Goal: Information Seeking & Learning: Learn about a topic

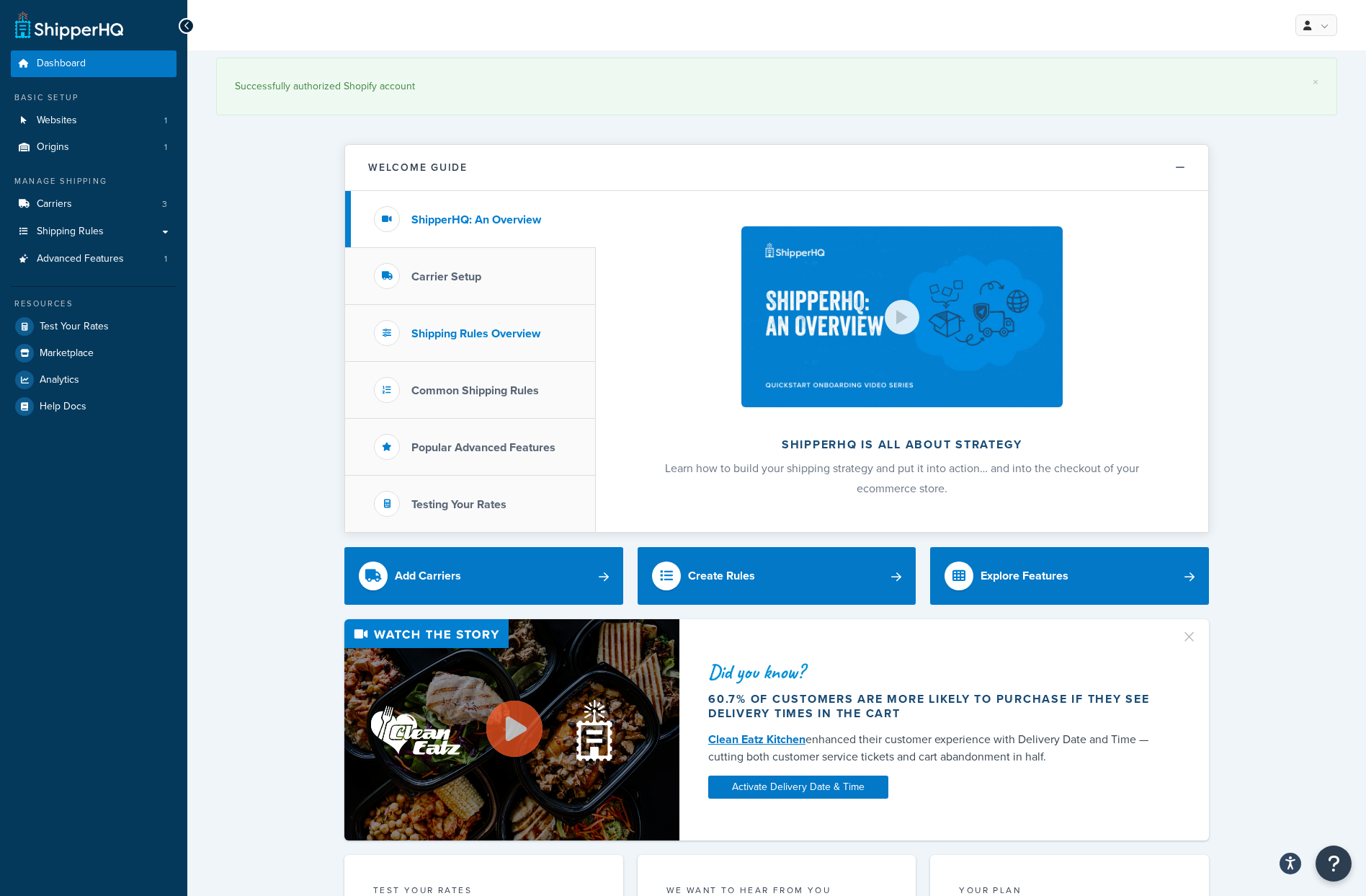
click at [459, 340] on h3 "Shipping Rules Overview" at bounding box center [475, 333] width 129 height 13
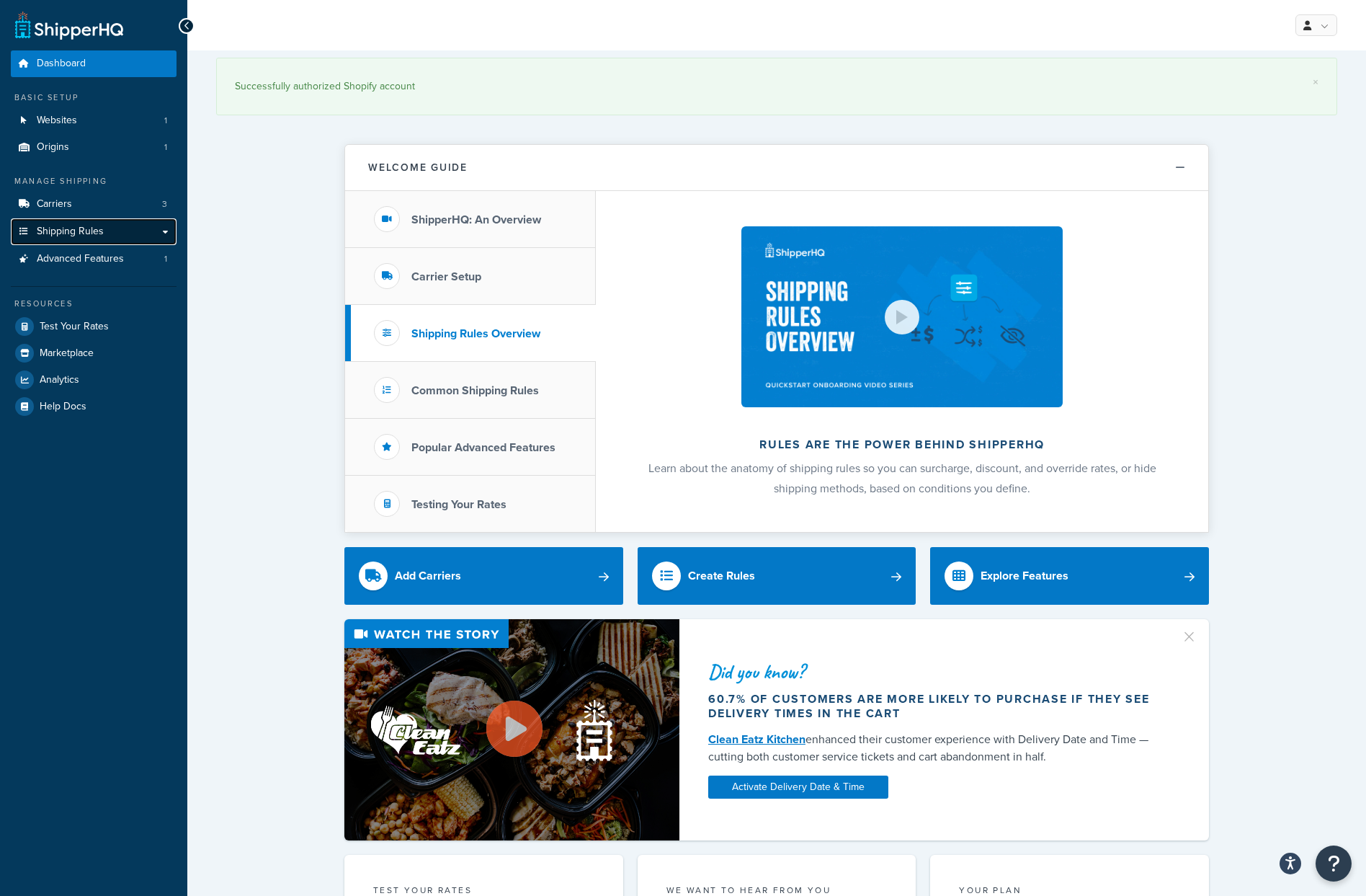
click at [82, 233] on span "Shipping Rules" at bounding box center [70, 232] width 67 height 12
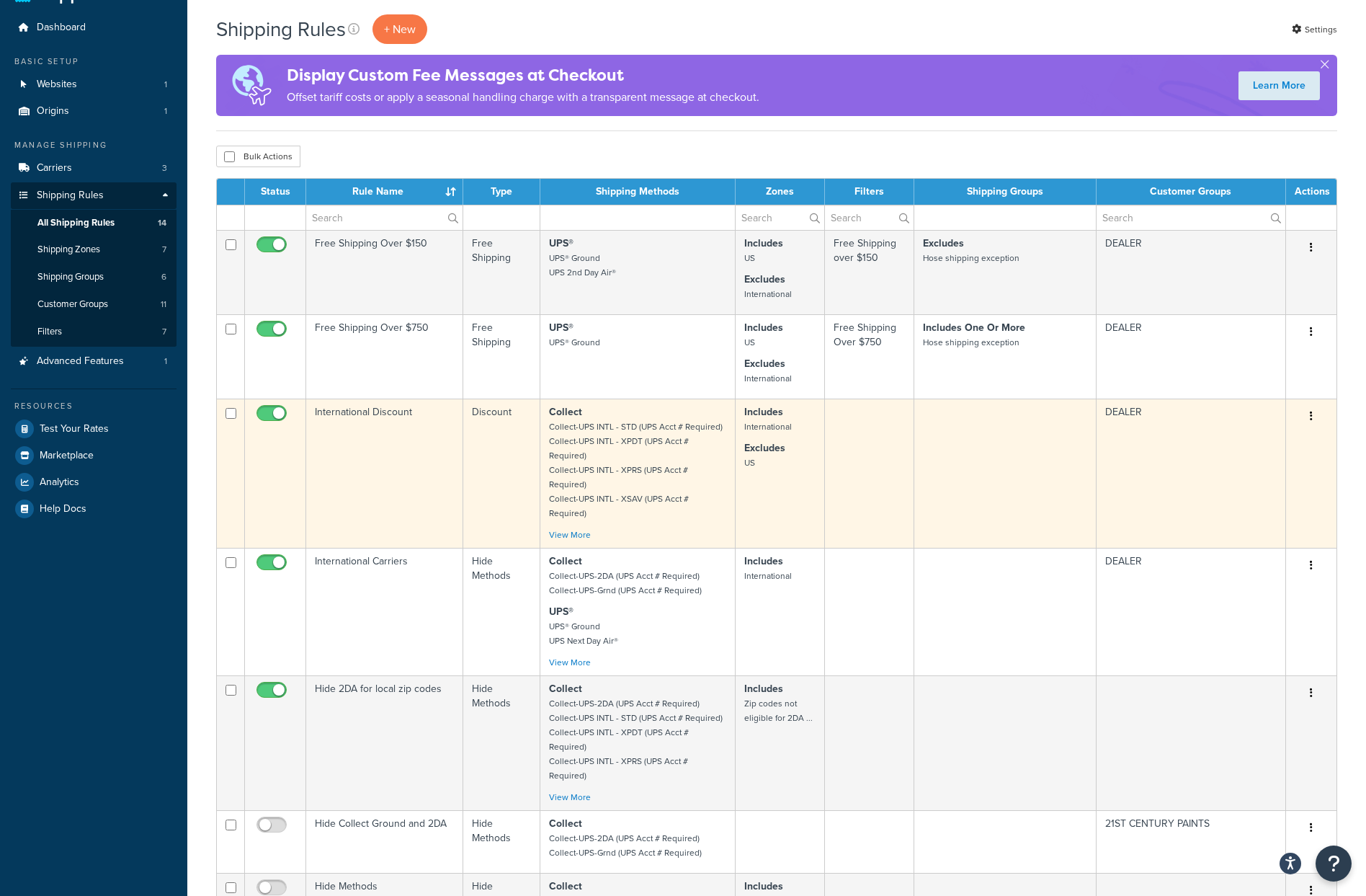
scroll to position [60, 0]
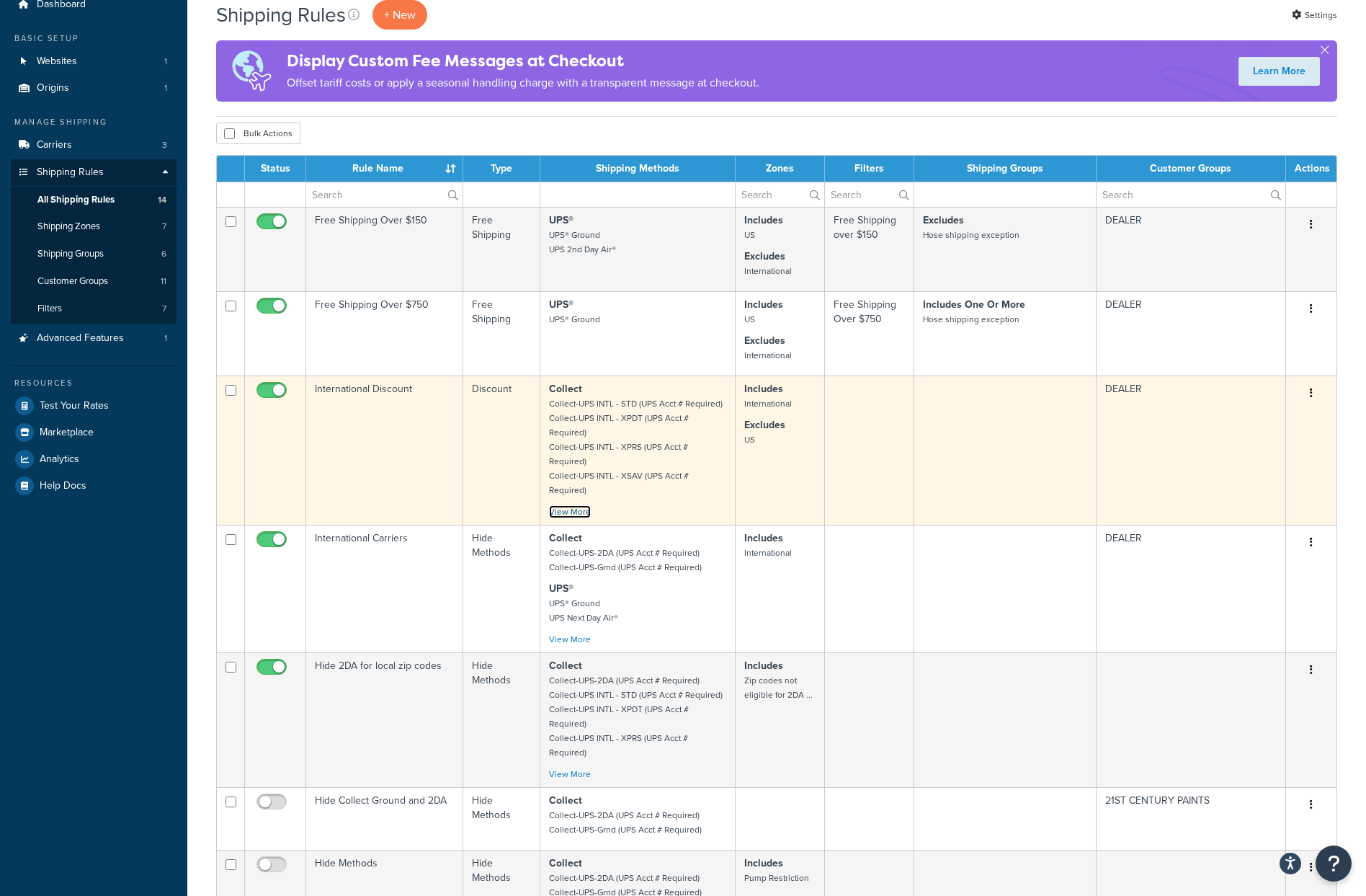
click at [573, 505] on link "View More" at bounding box center [571, 511] width 42 height 13
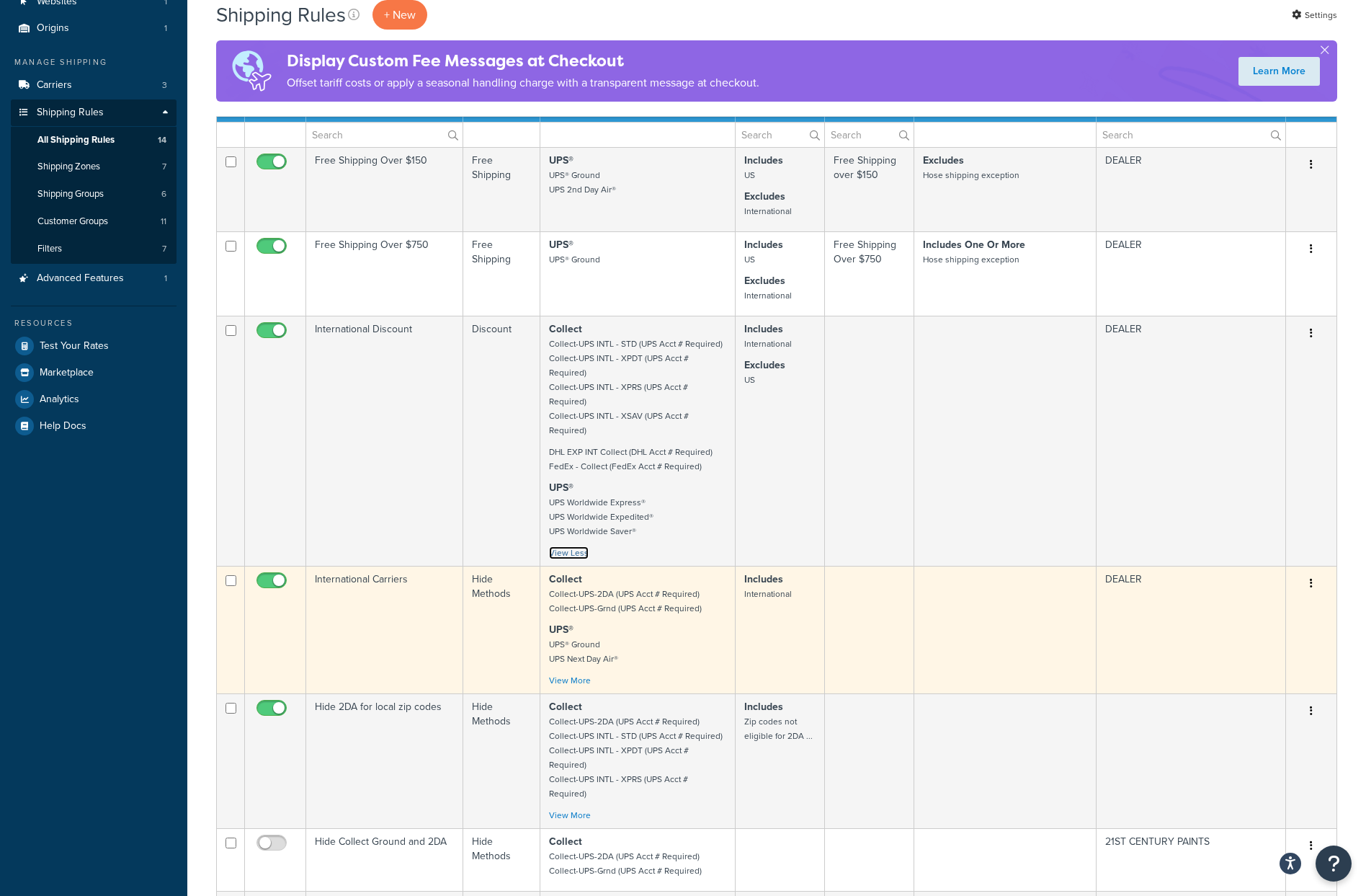
scroll to position [212, 0]
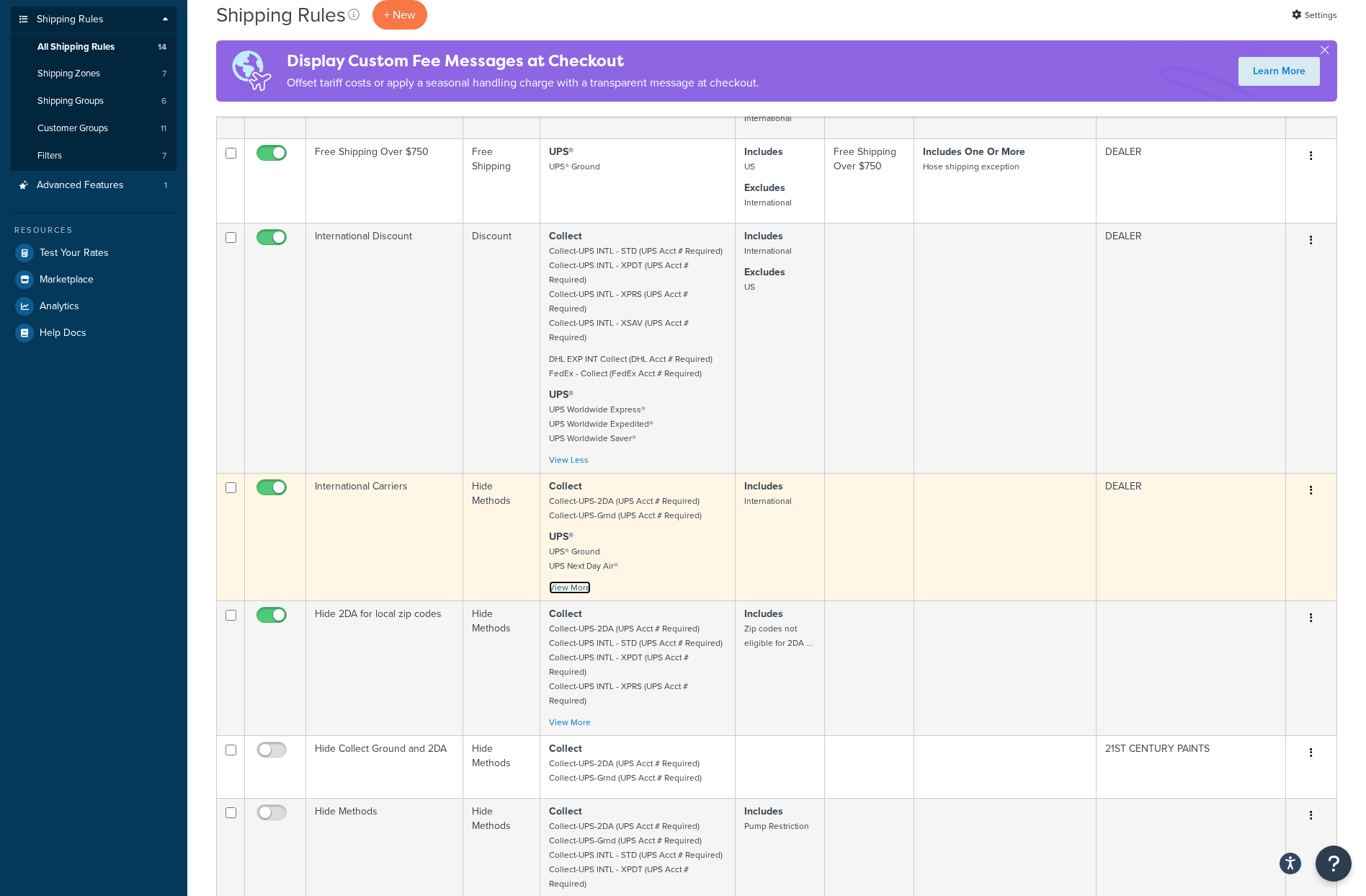
click at [582, 581] on link "View More" at bounding box center [571, 587] width 42 height 13
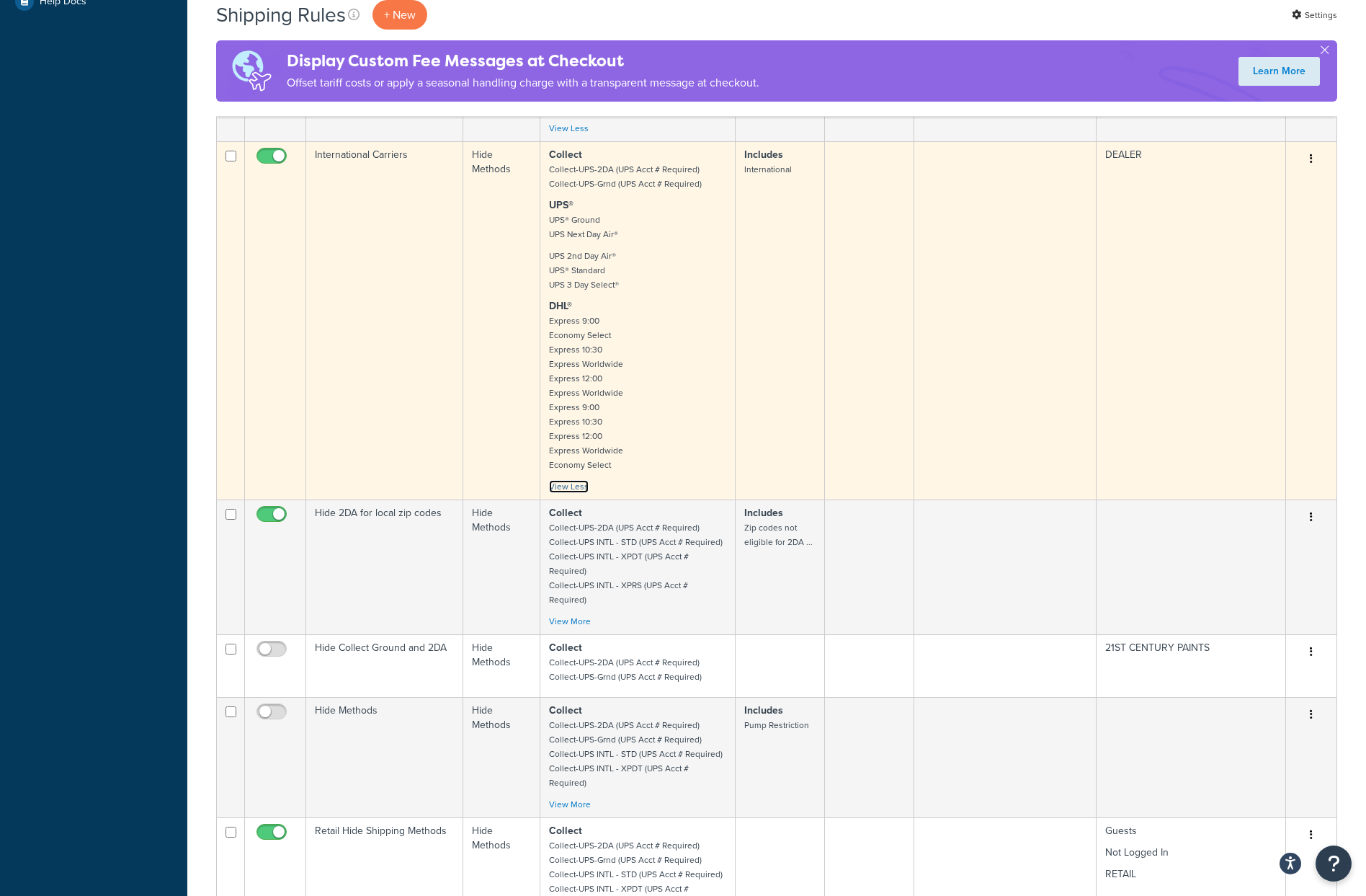
scroll to position [545, 0]
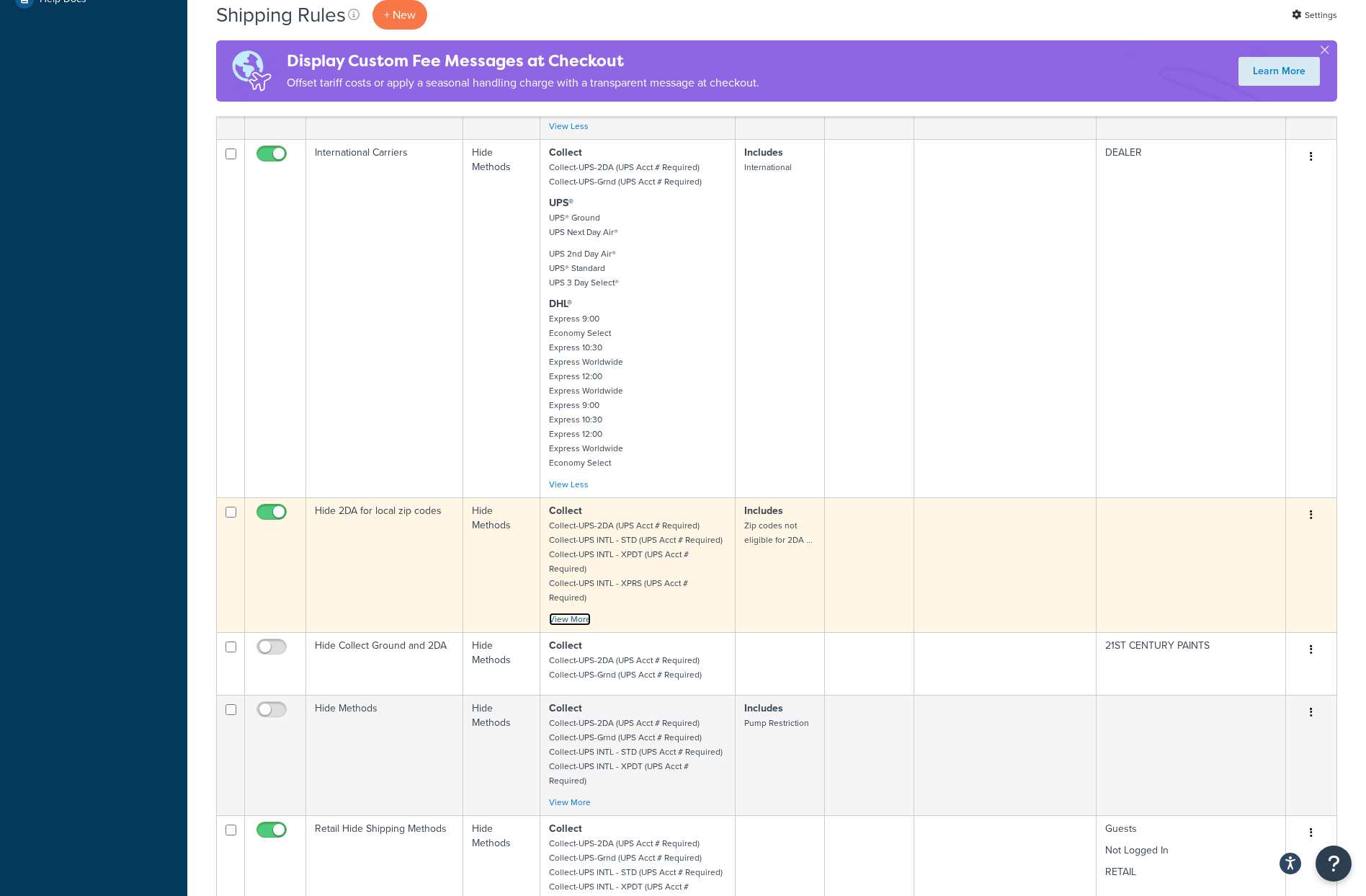
click at [575, 612] on link "View More" at bounding box center [571, 619] width 42 height 13
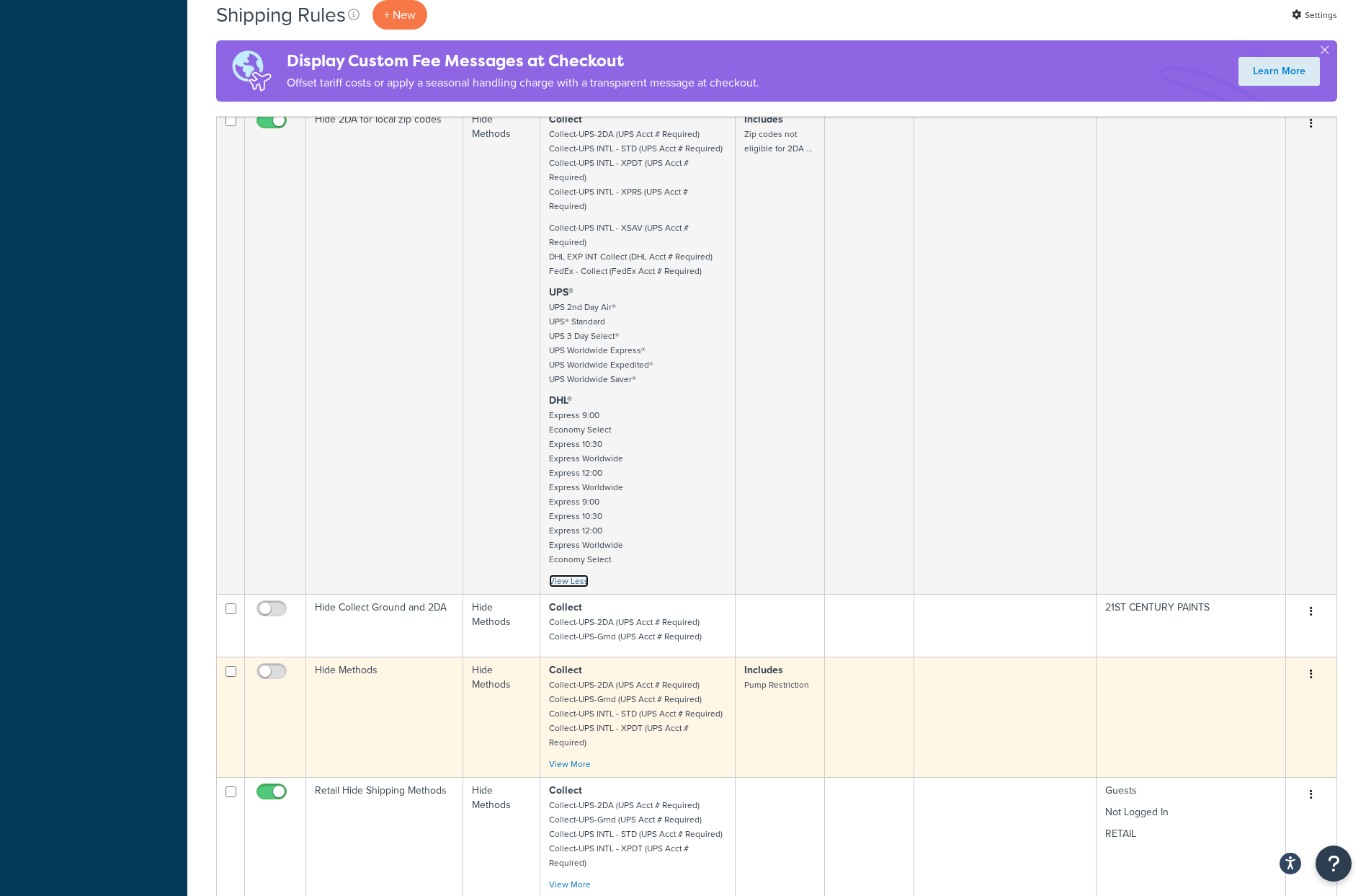
scroll to position [1130, 0]
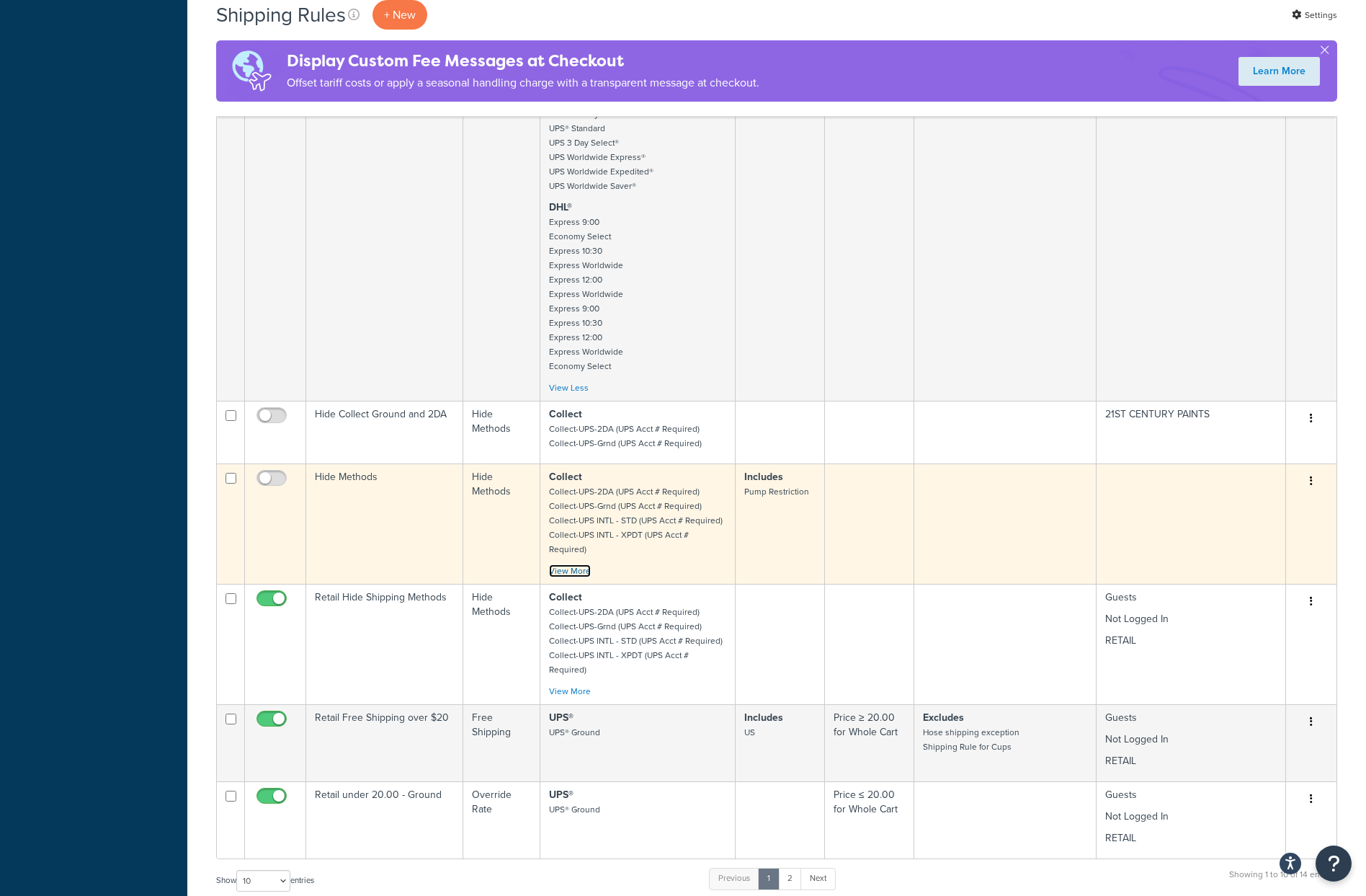
click at [568, 564] on link "View More" at bounding box center [571, 570] width 42 height 13
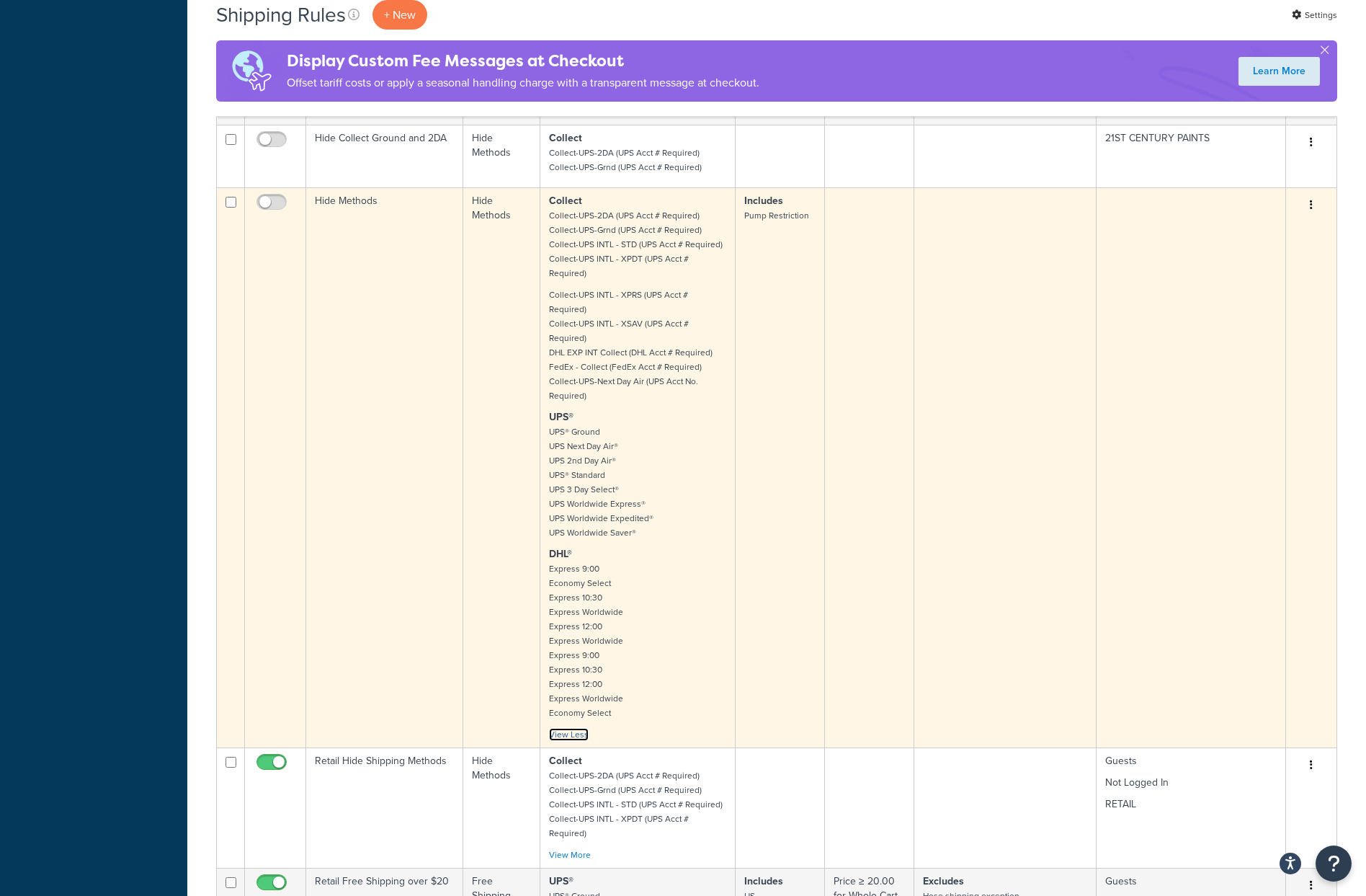
scroll to position [1436, 0]
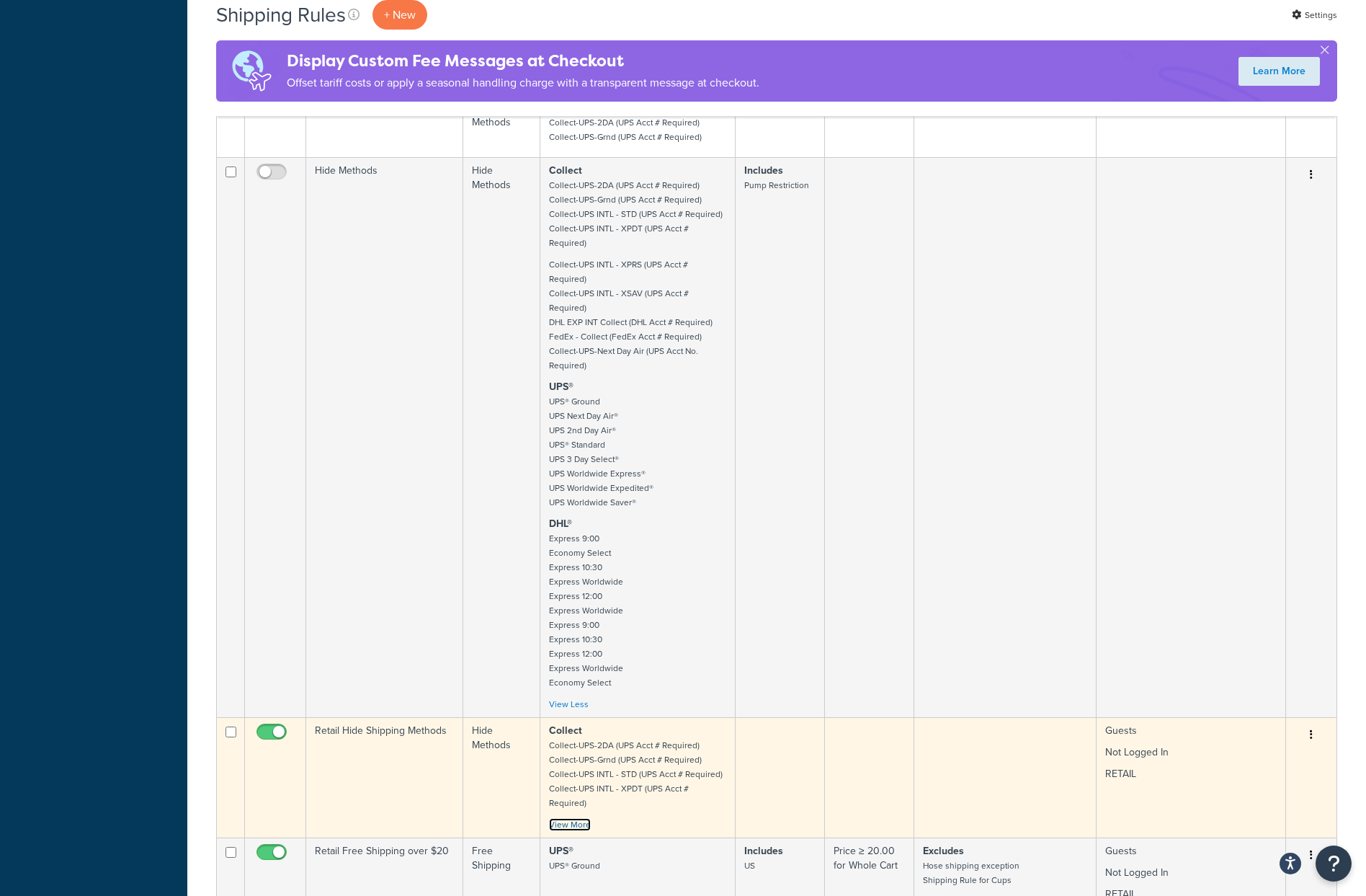
click at [580, 818] on link "View More" at bounding box center [571, 824] width 42 height 13
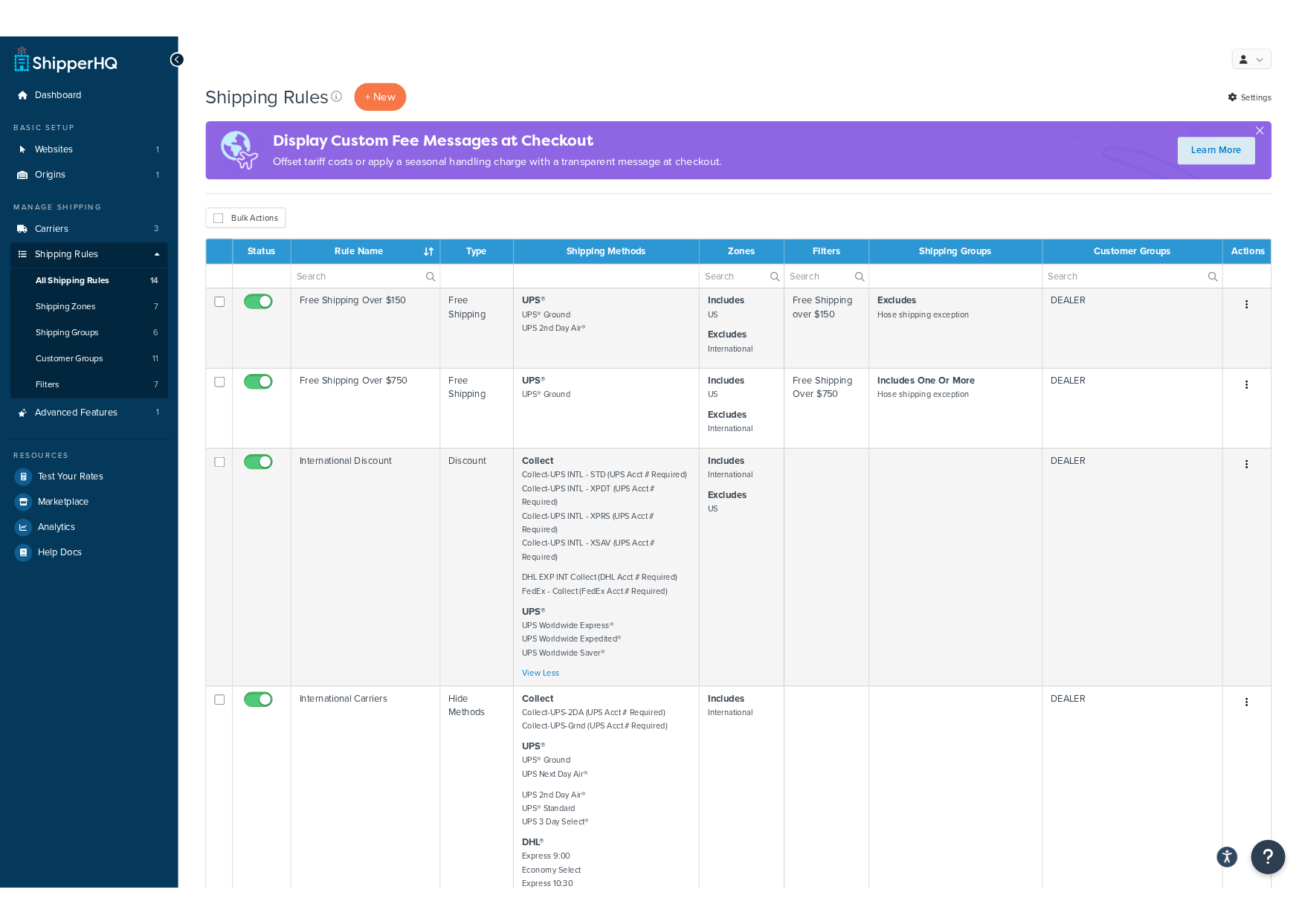
scroll to position [0, 0]
